Goal: Task Accomplishment & Management: Use online tool/utility

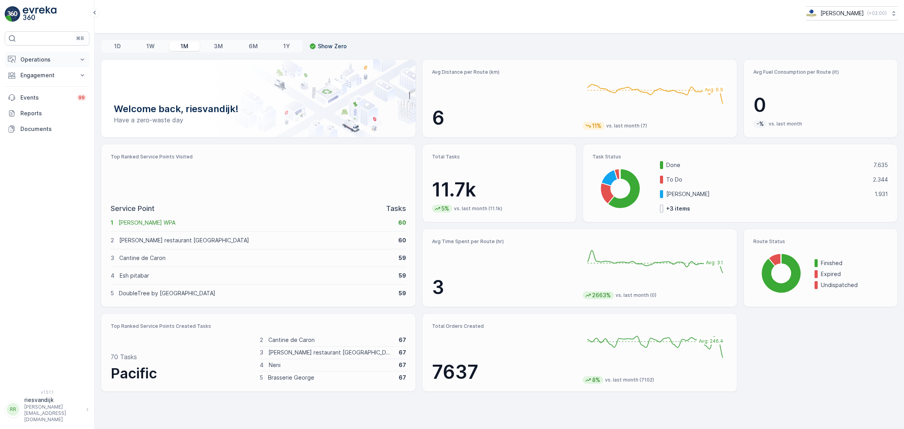
click at [63, 64] on button "Operations" at bounding box center [47, 60] width 85 height 16
click at [44, 94] on p "Routes & Tasks" at bounding box center [40, 95] width 40 height 8
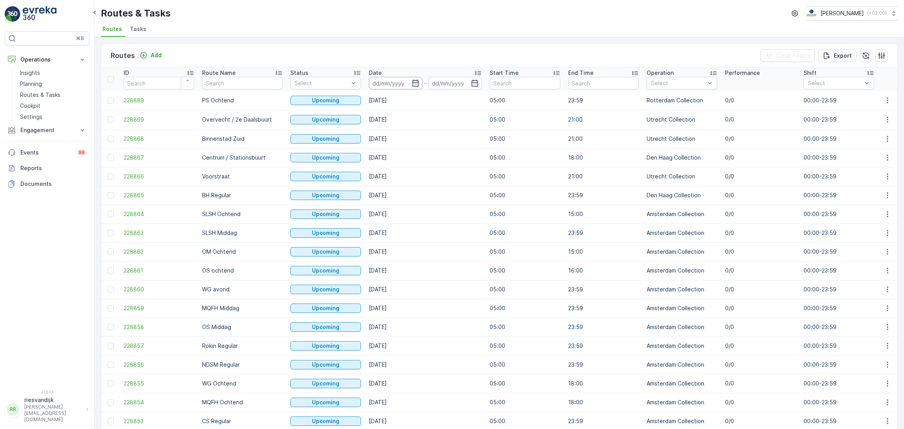
click at [411, 81] on input at bounding box center [396, 83] width 54 height 13
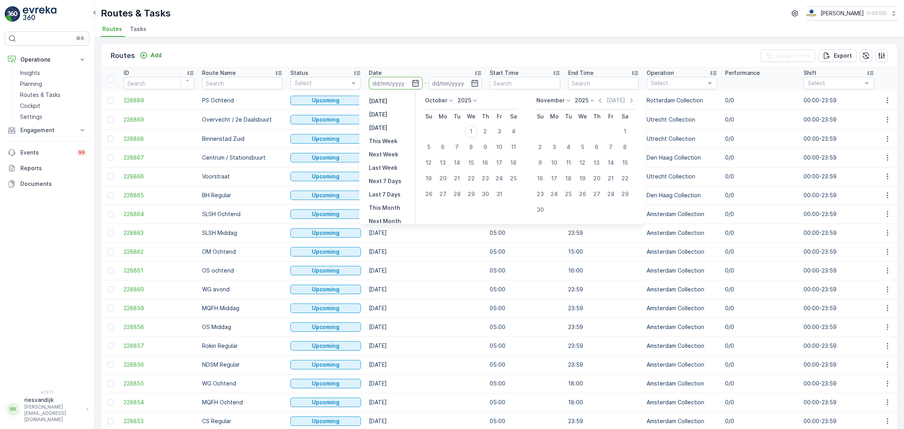
click at [458, 130] on td at bounding box center [457, 132] width 14 height 16
click at [384, 102] on p "[DATE]" at bounding box center [378, 101] width 18 height 8
type input "[DATE]"
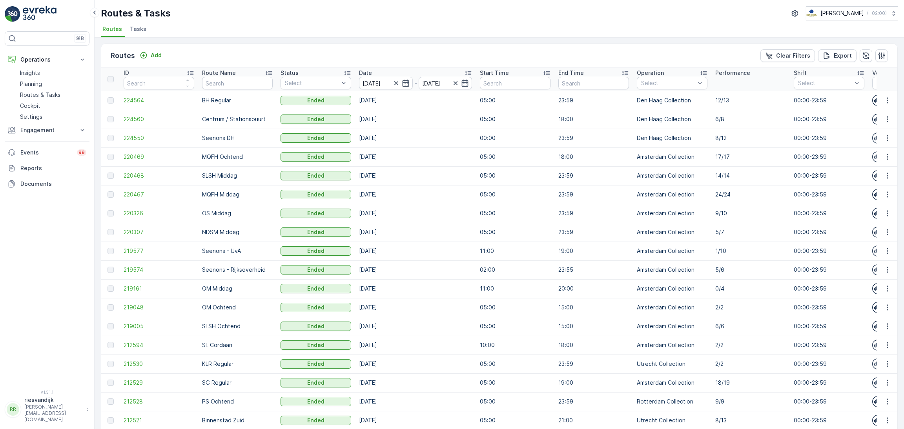
click at [747, 73] on p "Performance" at bounding box center [732, 73] width 35 height 8
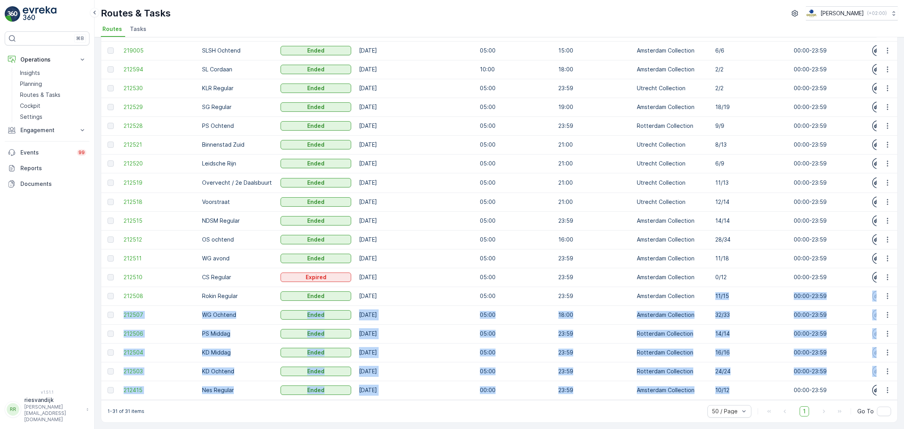
drag, startPoint x: 738, startPoint y: 386, endPoint x: 711, endPoint y: 300, distance: 90.2
click at [740, 306] on td "32/33" at bounding box center [750, 315] width 78 height 19
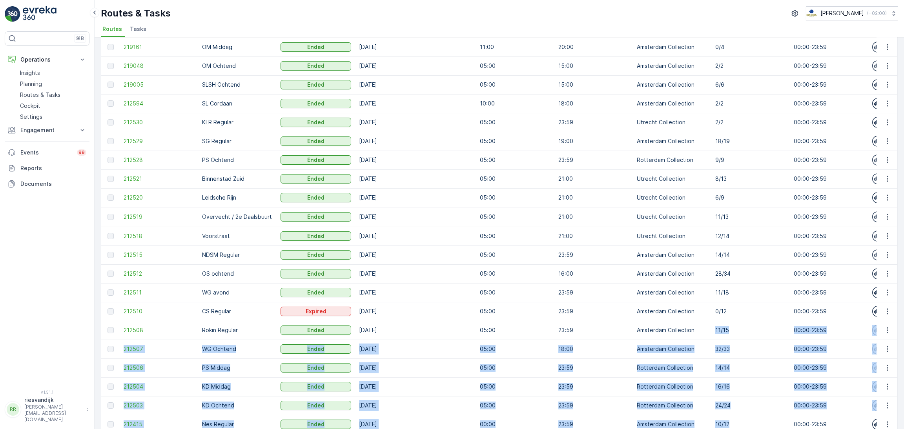
scroll to position [221, 0]
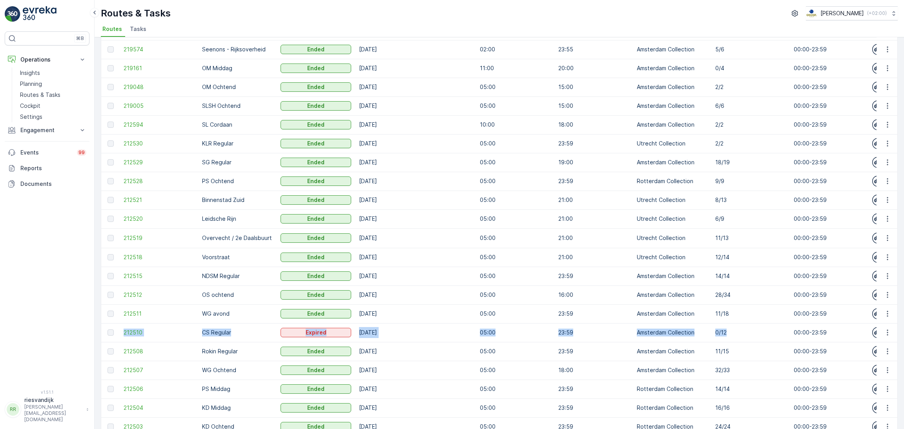
drag, startPoint x: 730, startPoint y: 328, endPoint x: 106, endPoint y: 330, distance: 623.9
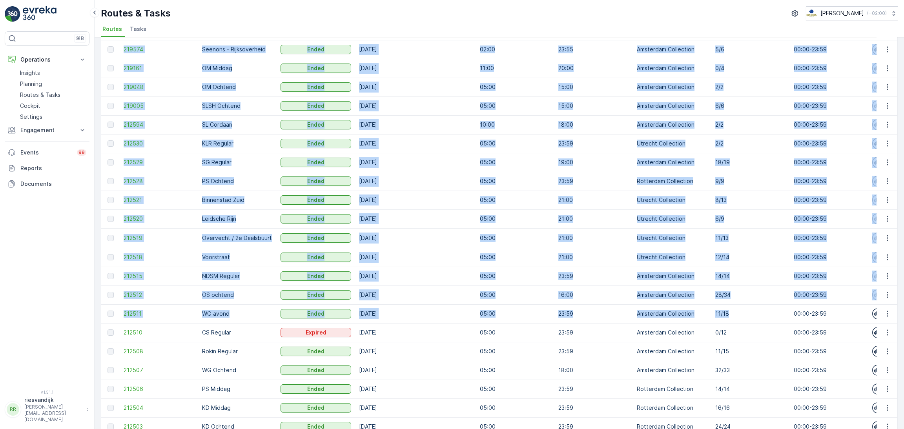
drag, startPoint x: 740, startPoint y: 315, endPoint x: 99, endPoint y: 308, distance: 640.4
click at [99, 308] on div "Routes Add Clear Filters Export ID Route Name Status Select Date [DATE] - [DATE…" at bounding box center [499, 233] width 809 height 392
click at [549, 315] on p "05:00" at bounding box center [515, 314] width 71 height 8
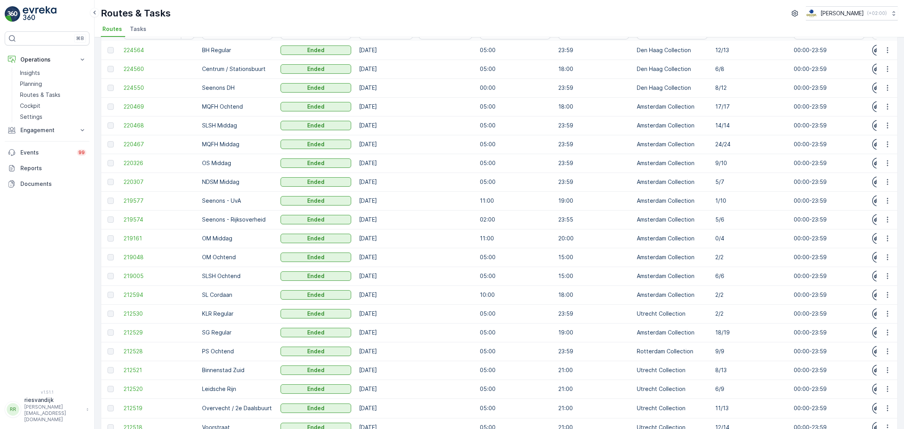
scroll to position [0, 0]
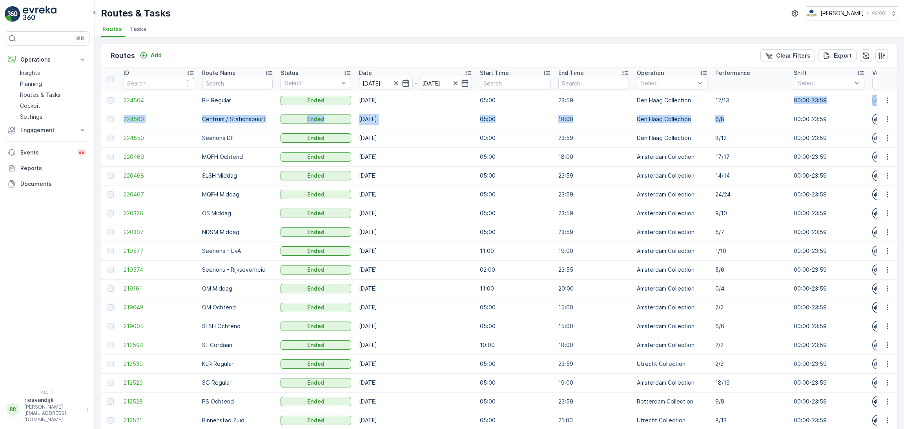
drag, startPoint x: 727, startPoint y: 100, endPoint x: 726, endPoint y: 122, distance: 22.4
click at [735, 128] on td "6/8" at bounding box center [750, 119] width 78 height 19
click at [738, 136] on p "8/12" at bounding box center [750, 138] width 71 height 8
drag, startPoint x: 738, startPoint y: 139, endPoint x: 709, endPoint y: 139, distance: 28.3
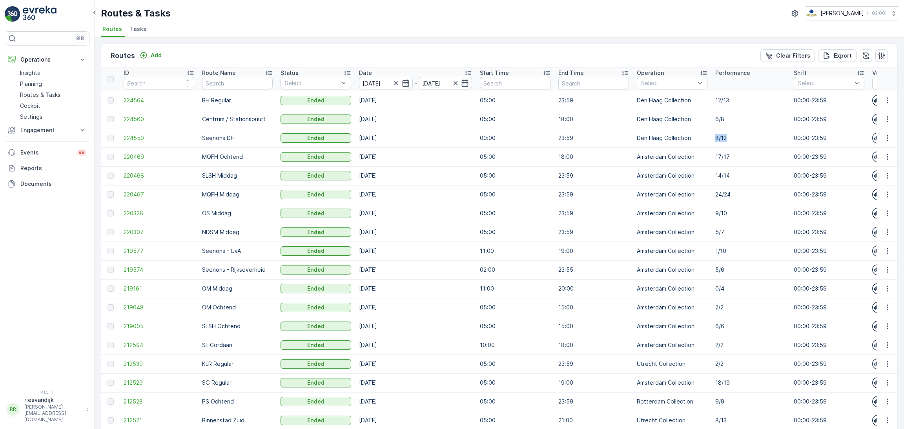
click at [669, 104] on p "Rotterdam Collection" at bounding box center [676, 105] width 53 height 16
click at [673, 78] on div "Select" at bounding box center [672, 83] width 71 height 13
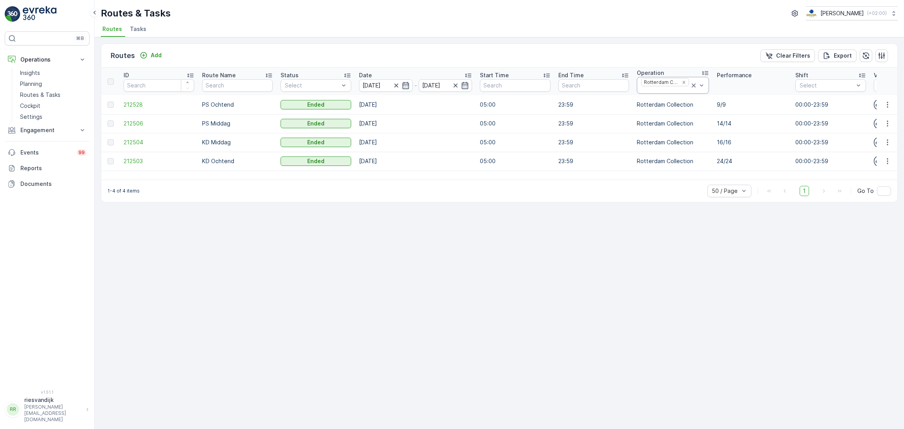
click at [693, 84] on icon at bounding box center [694, 86] width 4 height 4
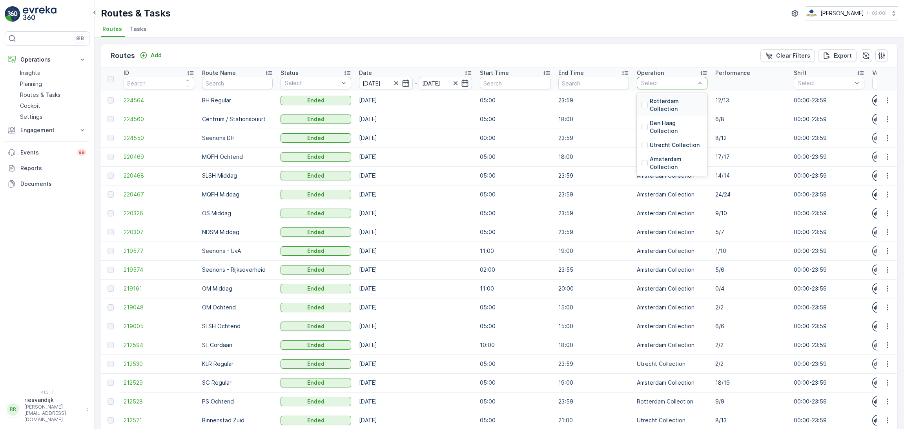
click at [678, 85] on div at bounding box center [668, 83] width 56 height 6
click at [678, 168] on p "Amsterdam Collection" at bounding box center [676, 163] width 53 height 16
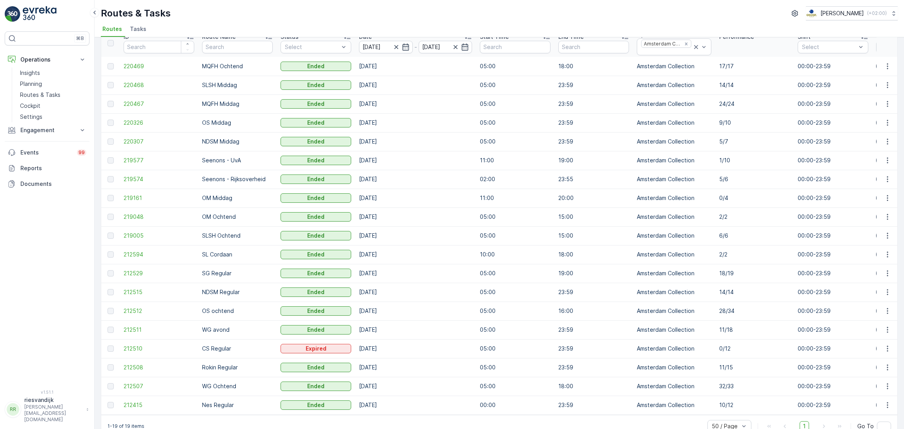
scroll to position [57, 0]
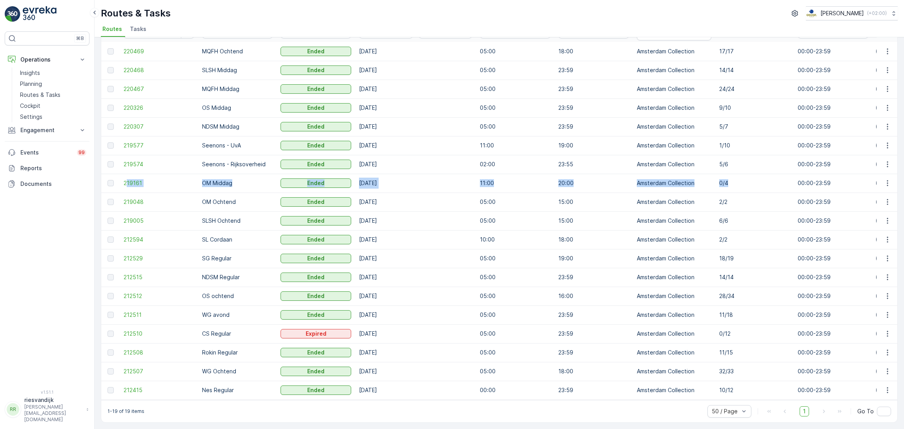
drag, startPoint x: 738, startPoint y: 176, endPoint x: 142, endPoint y: 186, distance: 596.9
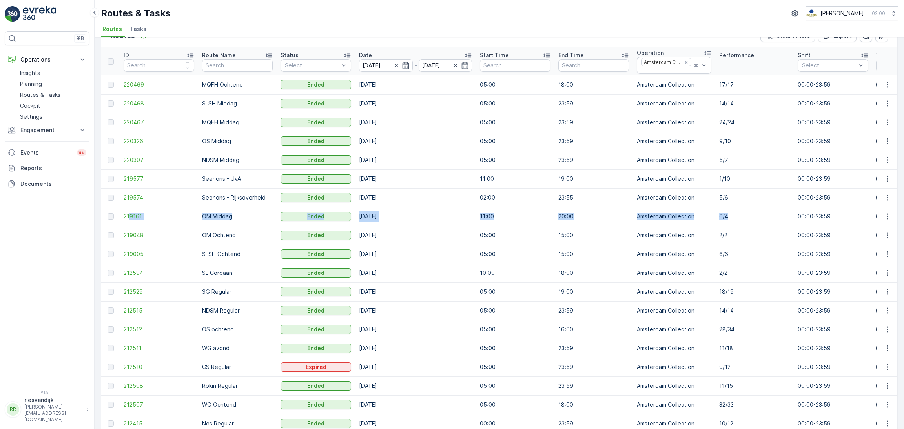
scroll to position [0, 0]
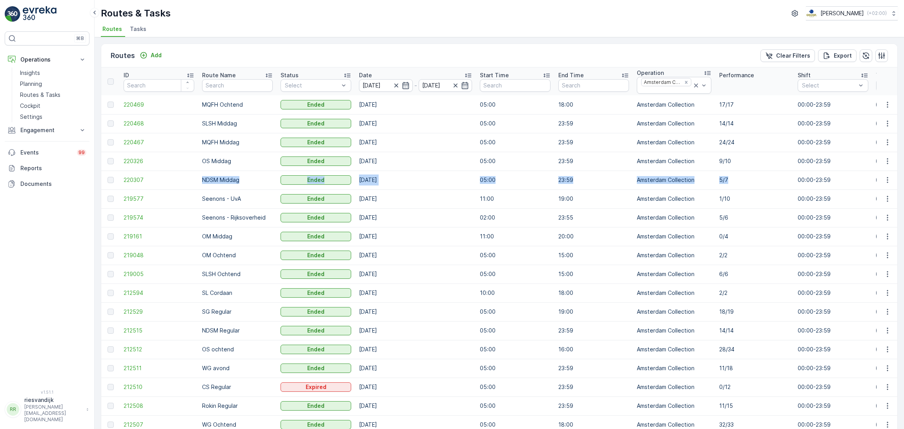
drag, startPoint x: 755, startPoint y: 180, endPoint x: 414, endPoint y: 175, distance: 341.4
click at [633, 172] on td "Amsterdam Collection" at bounding box center [674, 180] width 82 height 19
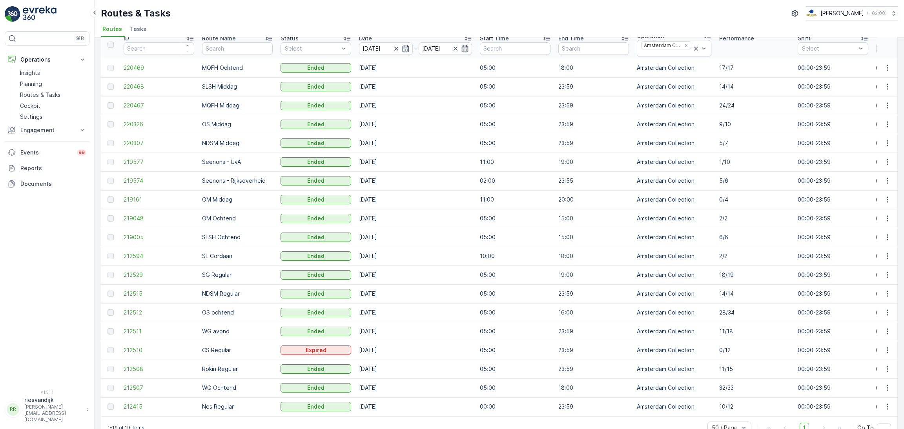
scroll to position [57, 0]
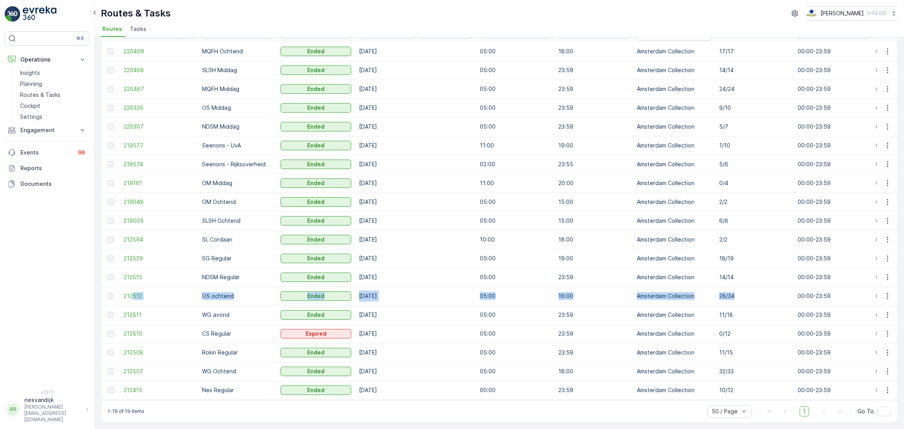
drag, startPoint x: 748, startPoint y: 292, endPoint x: 133, endPoint y: 299, distance: 614.5
click at [731, 287] on td "28/34" at bounding box center [754, 296] width 78 height 19
drag, startPoint x: 739, startPoint y: 313, endPoint x: 561, endPoint y: 316, distance: 178.2
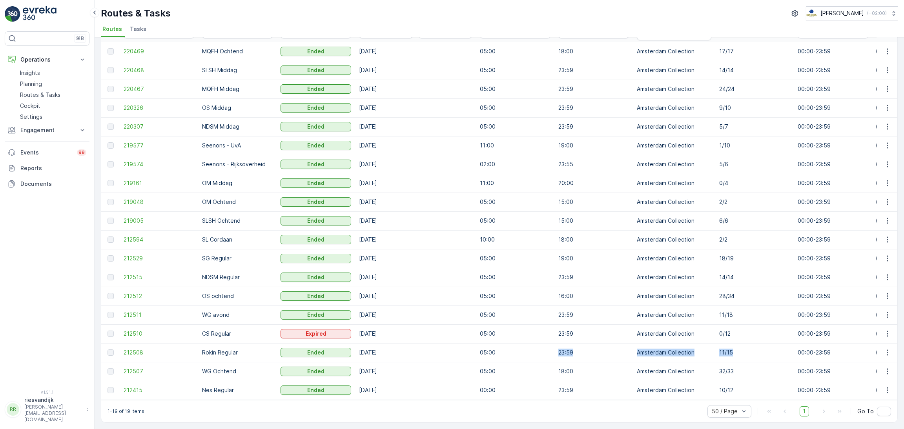
drag, startPoint x: 735, startPoint y: 349, endPoint x: 598, endPoint y: 349, distance: 137.3
click at [673, 350] on p "Amsterdam Collection" at bounding box center [674, 353] width 75 height 8
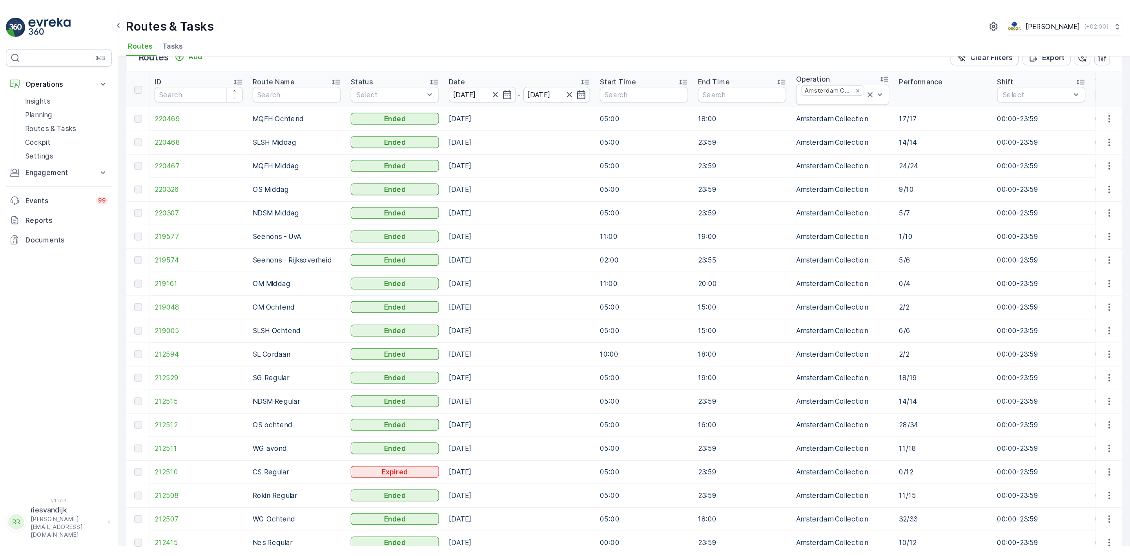
scroll to position [0, 0]
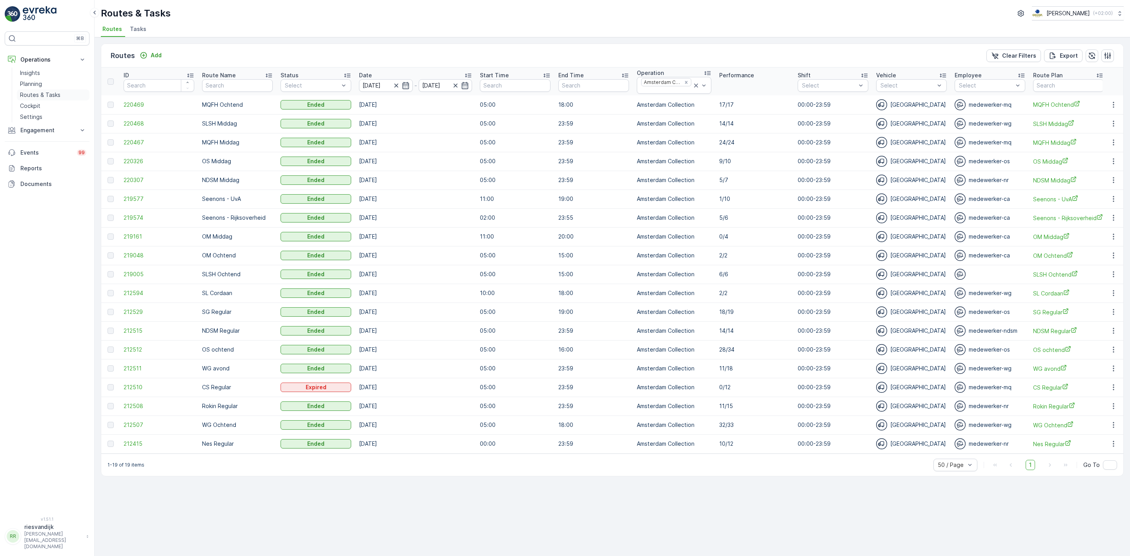
click at [47, 93] on p "Routes & Tasks" at bounding box center [40, 95] width 40 height 8
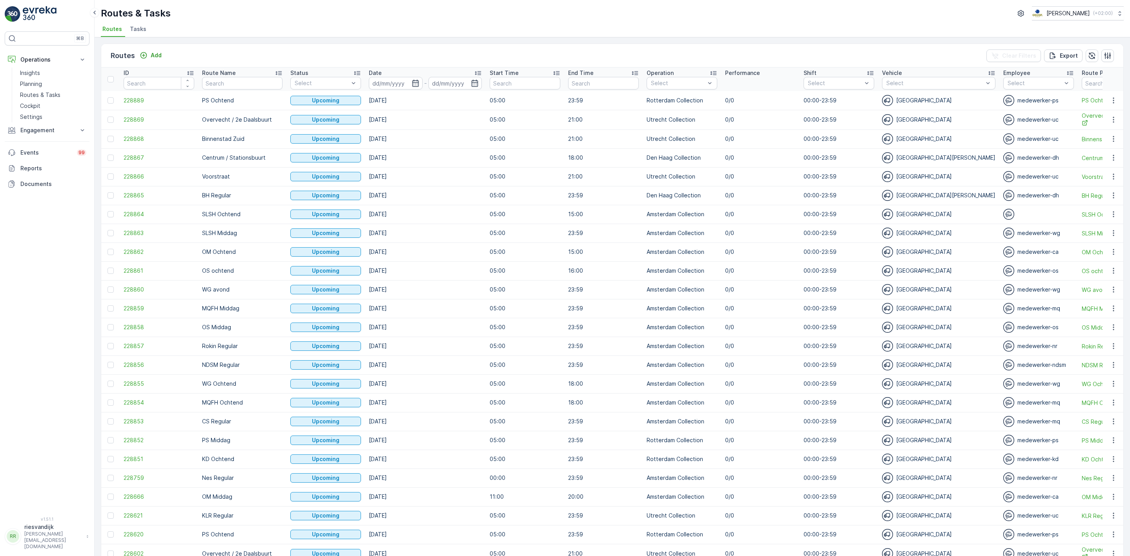
click at [235, 84] on input "text" at bounding box center [242, 83] width 80 height 13
type input "nes"
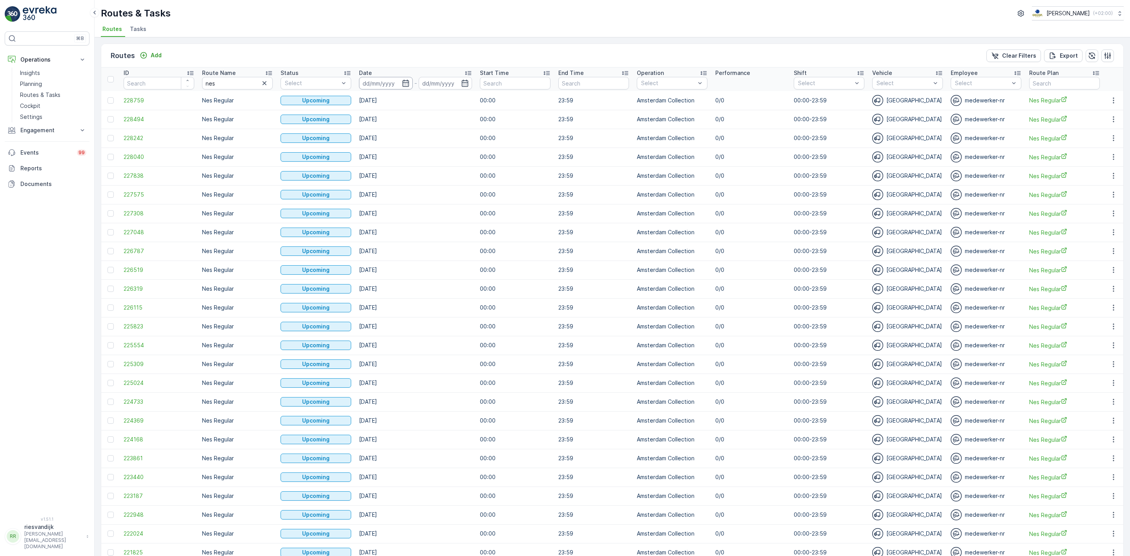
click at [386, 82] on input at bounding box center [386, 83] width 54 height 13
click at [477, 126] on td "1" at bounding box center [471, 132] width 14 height 16
click at [475, 131] on div "1" at bounding box center [471, 132] width 13 height 13
type input "[DATE]"
click at [475, 131] on div "1" at bounding box center [471, 132] width 13 height 13
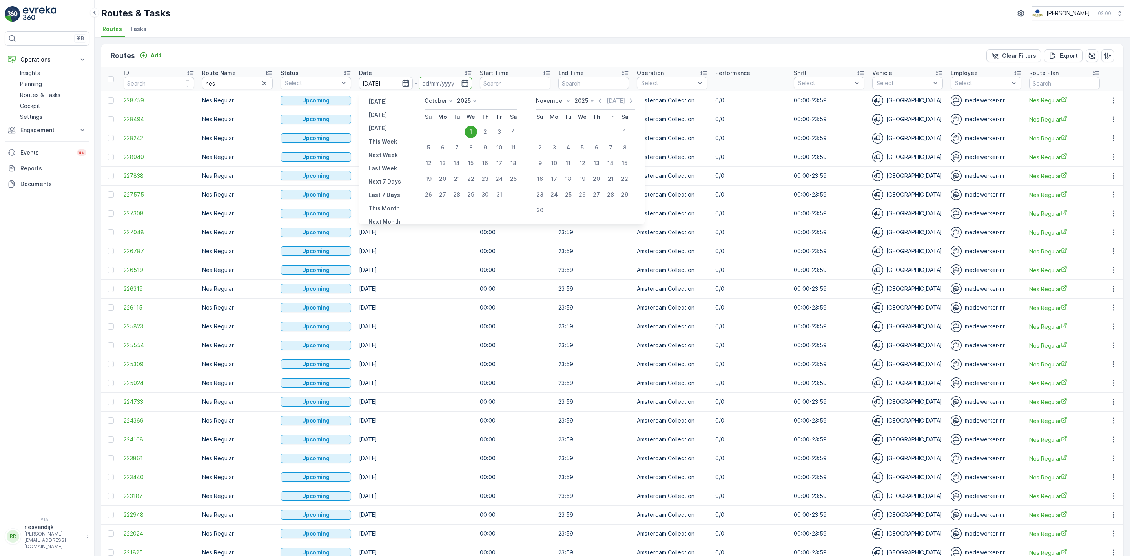
type input "[DATE]"
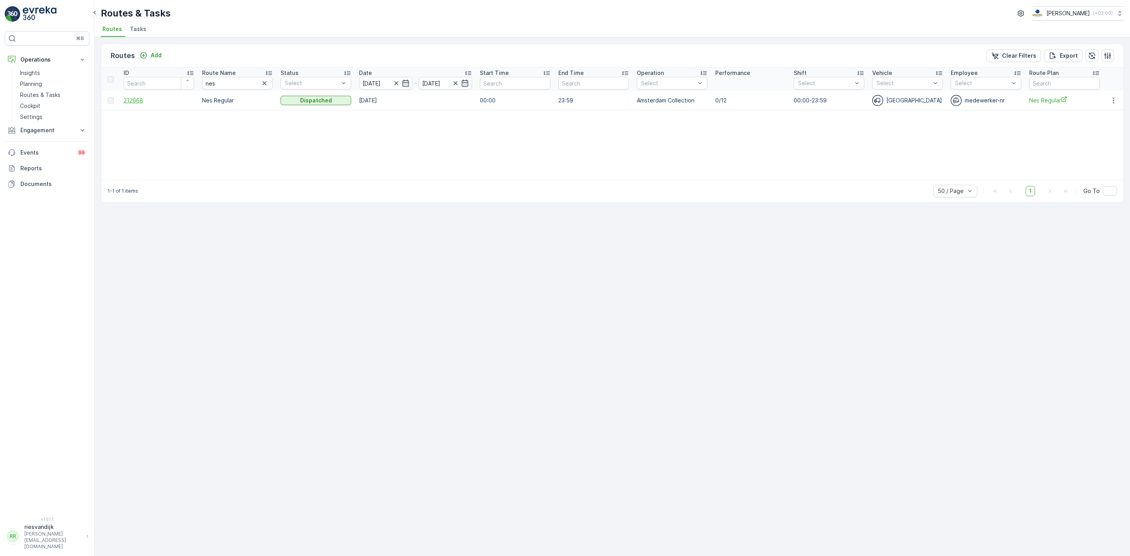
click at [138, 102] on span "212668" at bounding box center [159, 101] width 71 height 8
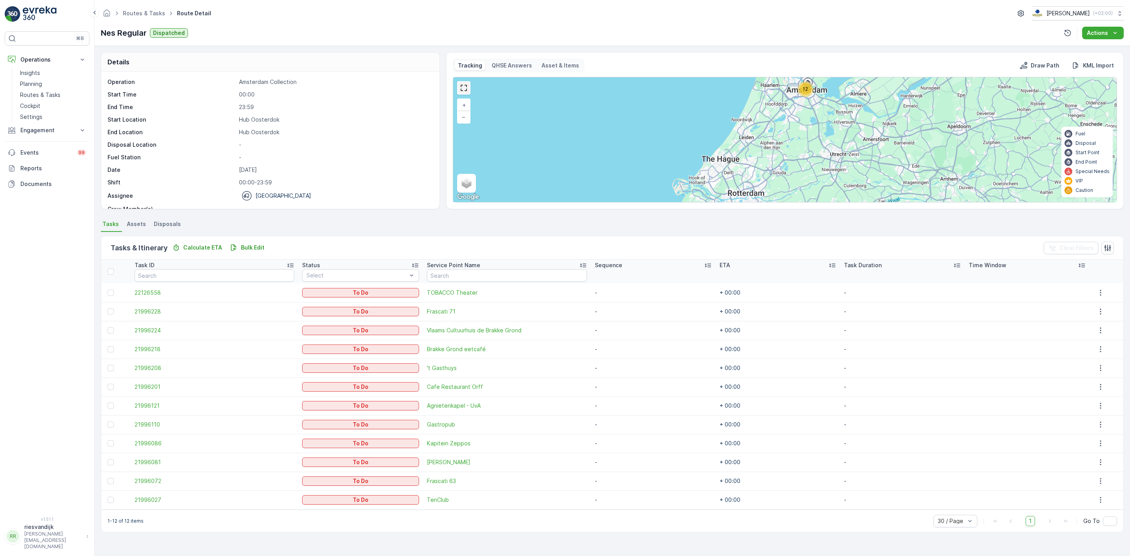
click at [463, 89] on link at bounding box center [464, 88] width 12 height 12
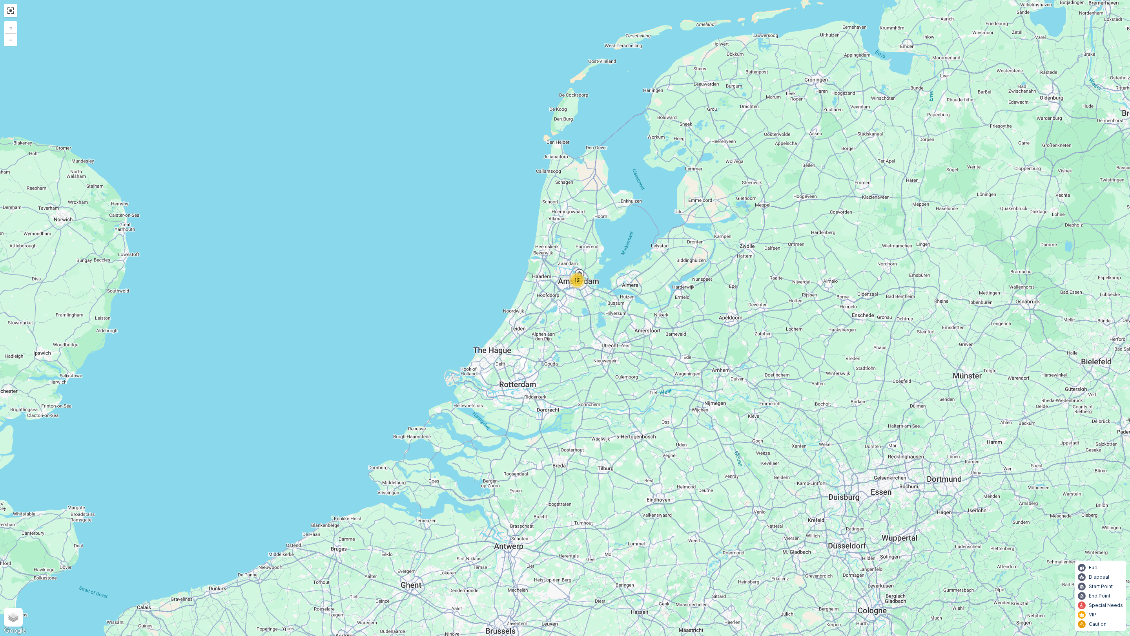
drag, startPoint x: 585, startPoint y: 277, endPoint x: 576, endPoint y: 288, distance: 15.0
click at [576, 288] on div "12" at bounding box center [577, 280] width 16 height 16
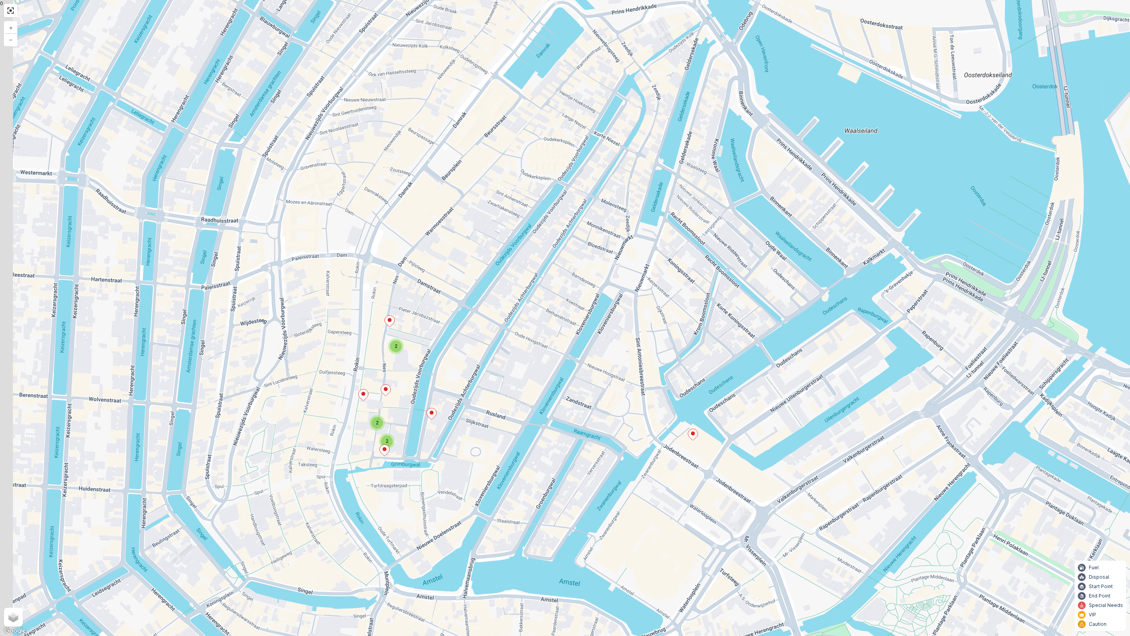
drag, startPoint x: 483, startPoint y: 301, endPoint x: 546, endPoint y: 321, distance: 66.6
click at [546, 321] on div "2 2 2 + − Satellite Roadmap Terrain Hybrid Leaflet Keyboard shortcuts Map Data …" at bounding box center [565, 318] width 1130 height 636
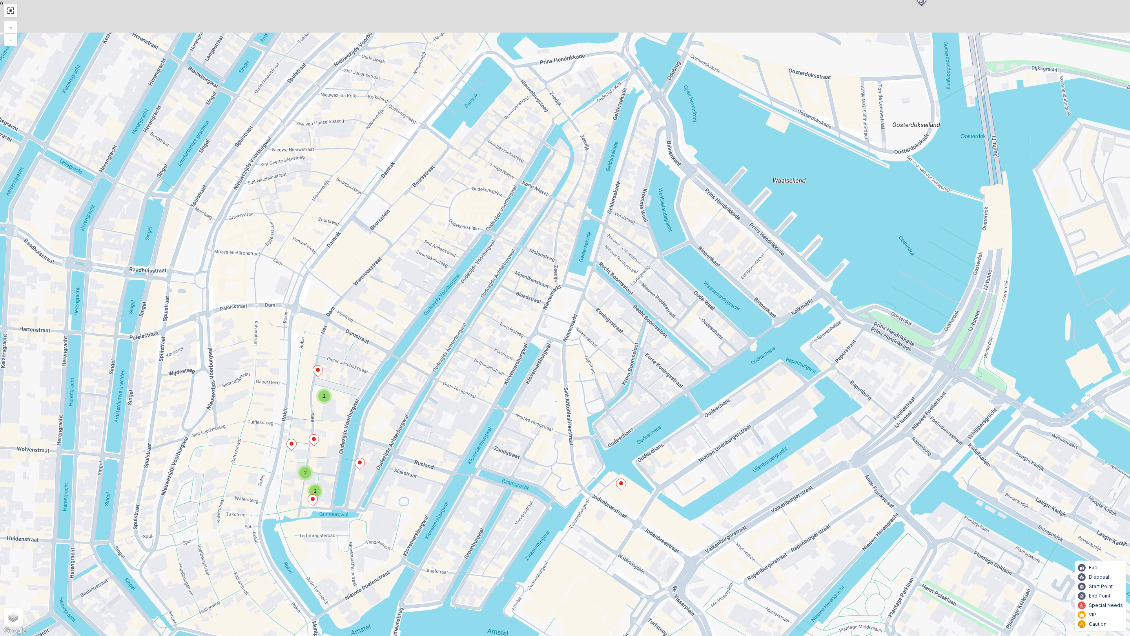
drag, startPoint x: 508, startPoint y: 319, endPoint x: 444, endPoint y: 378, distance: 87.2
click at [444, 378] on div "2 2 2 + − Satellite Roadmap Terrain Hybrid Leaflet Keyboard shortcuts Map Data …" at bounding box center [565, 318] width 1130 height 636
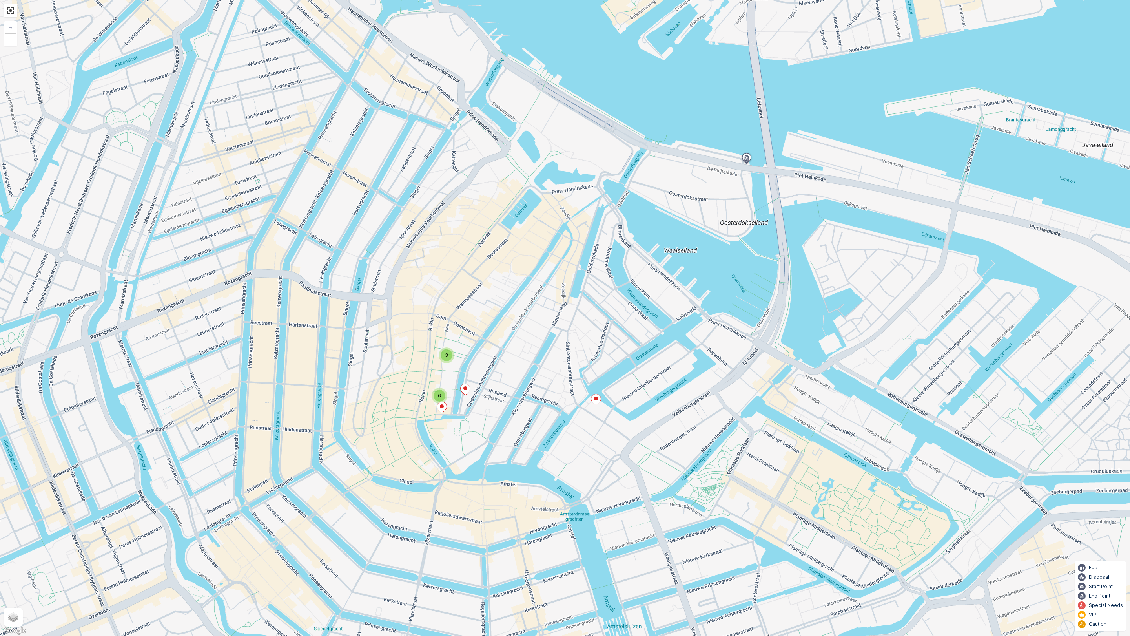
drag, startPoint x: 480, startPoint y: 299, endPoint x: 521, endPoint y: 295, distance: 41.5
click at [521, 295] on div "3 6 + − Satellite Roadmap Terrain Hybrid Leaflet Keyboard shortcuts Map Data Ma…" at bounding box center [565, 318] width 1130 height 636
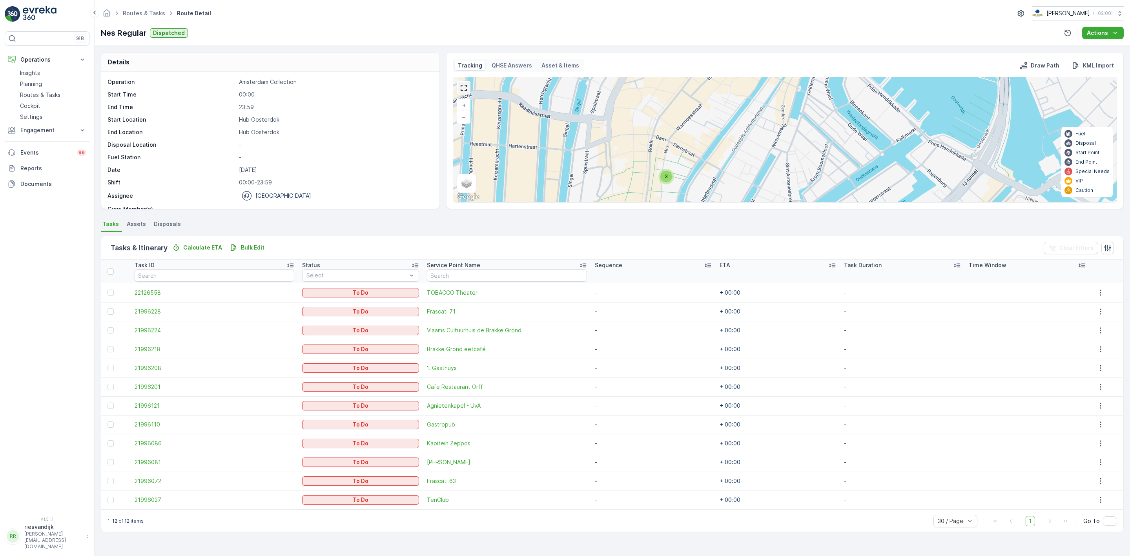
drag, startPoint x: 463, startPoint y: 88, endPoint x: 467, endPoint y: 145, distance: 57.8
click at [463, 88] on link at bounding box center [464, 88] width 12 height 12
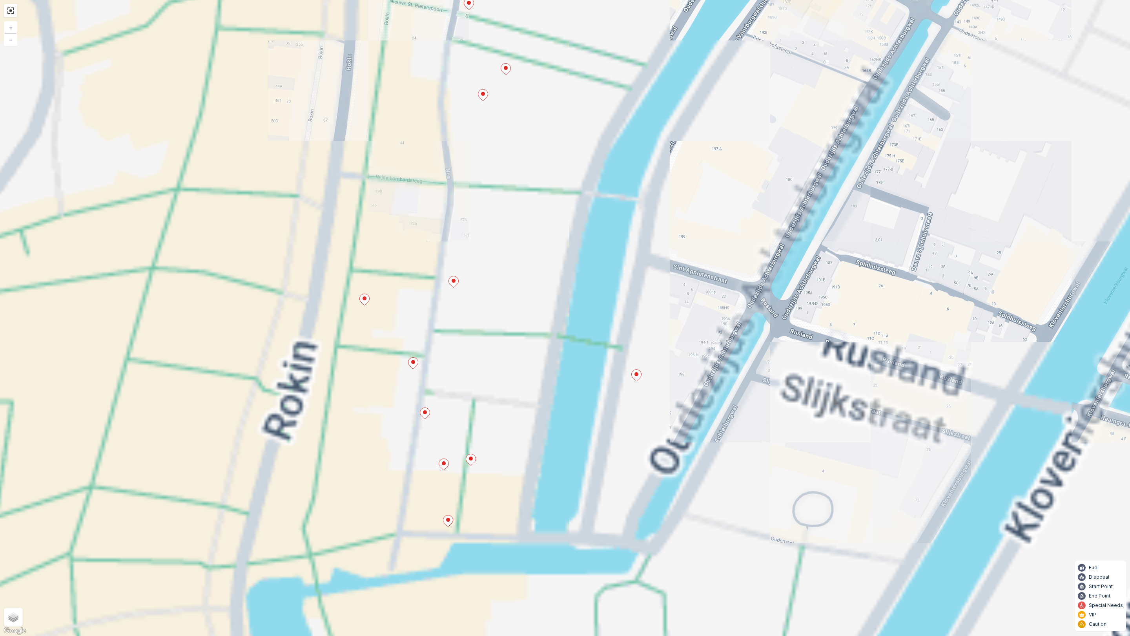
drag, startPoint x: 547, startPoint y: 348, endPoint x: 670, endPoint y: 285, distance: 137.9
click at [667, 288] on div "+ − Satellite Roadmap Terrain Hybrid Leaflet Keyboard shortcuts Map Data Map da…" at bounding box center [565, 318] width 1130 height 636
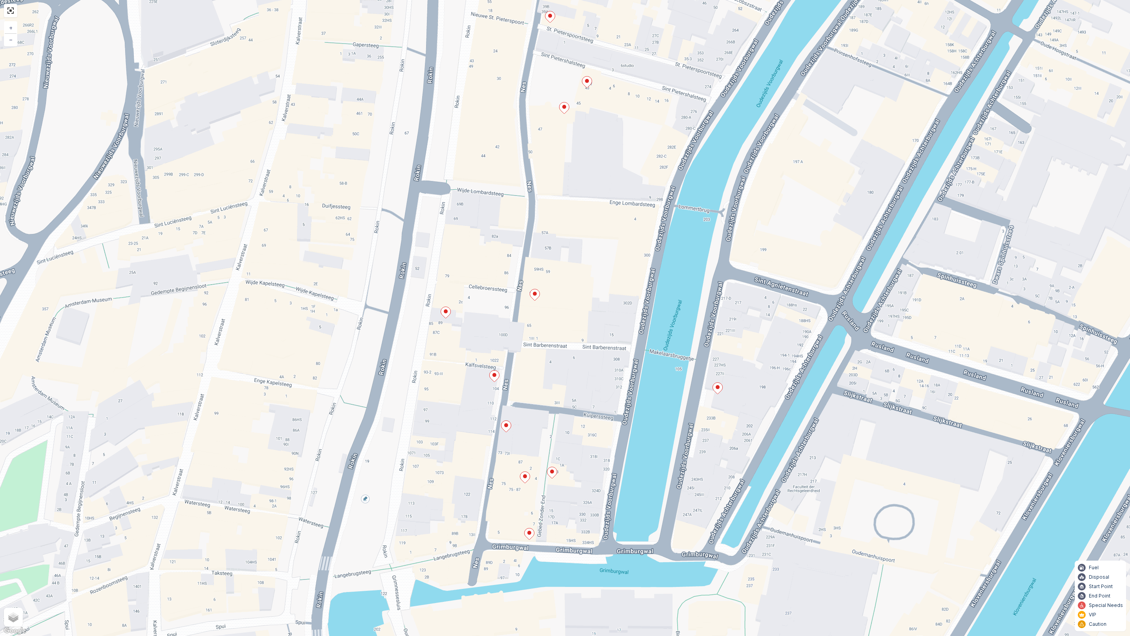
drag, startPoint x: 594, startPoint y: 341, endPoint x: 632, endPoint y: 359, distance: 41.8
click at [632, 358] on div "+ − Satellite Roadmap Terrain Hybrid Leaflet Keyboard shortcuts Map Data Map da…" at bounding box center [565, 318] width 1130 height 636
